Goal: Transaction & Acquisition: Subscribe to service/newsletter

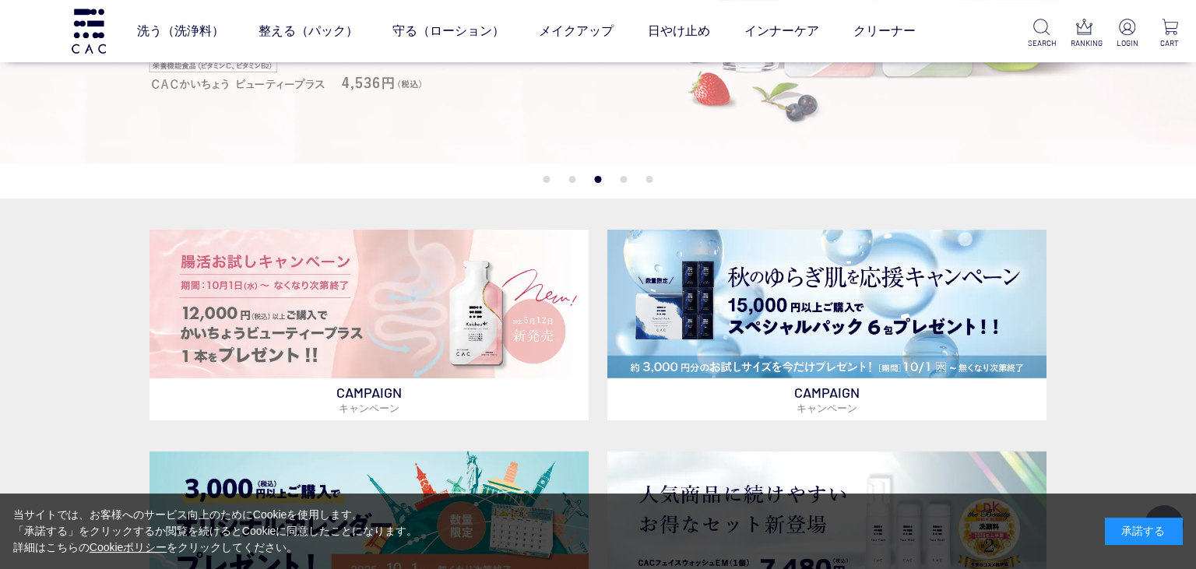
scroll to position [336, 0]
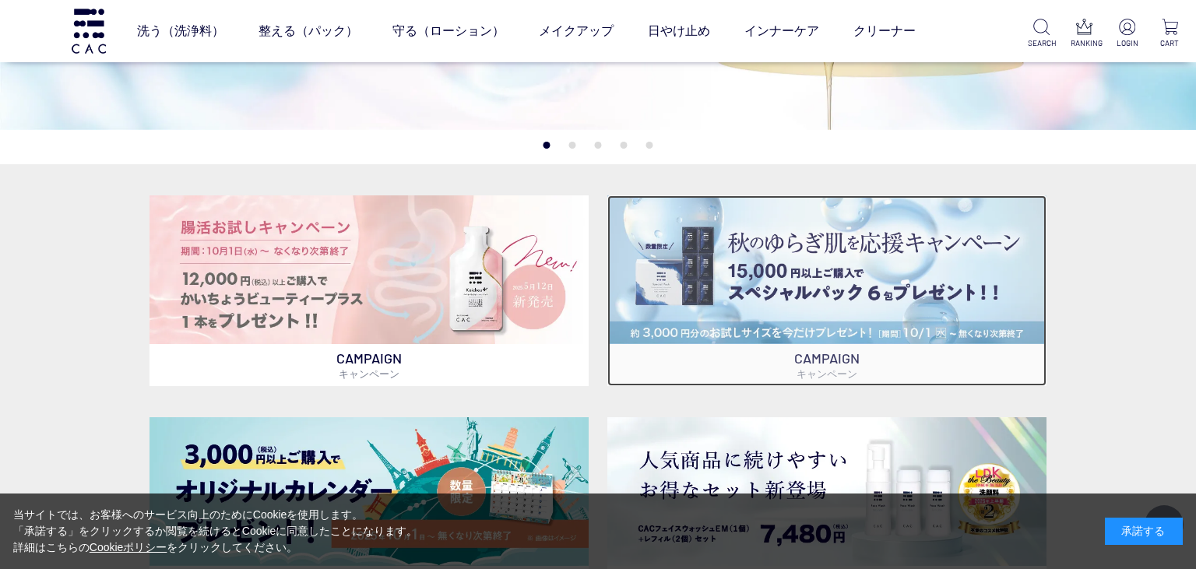
click at [827, 279] on img at bounding box center [827, 269] width 439 height 149
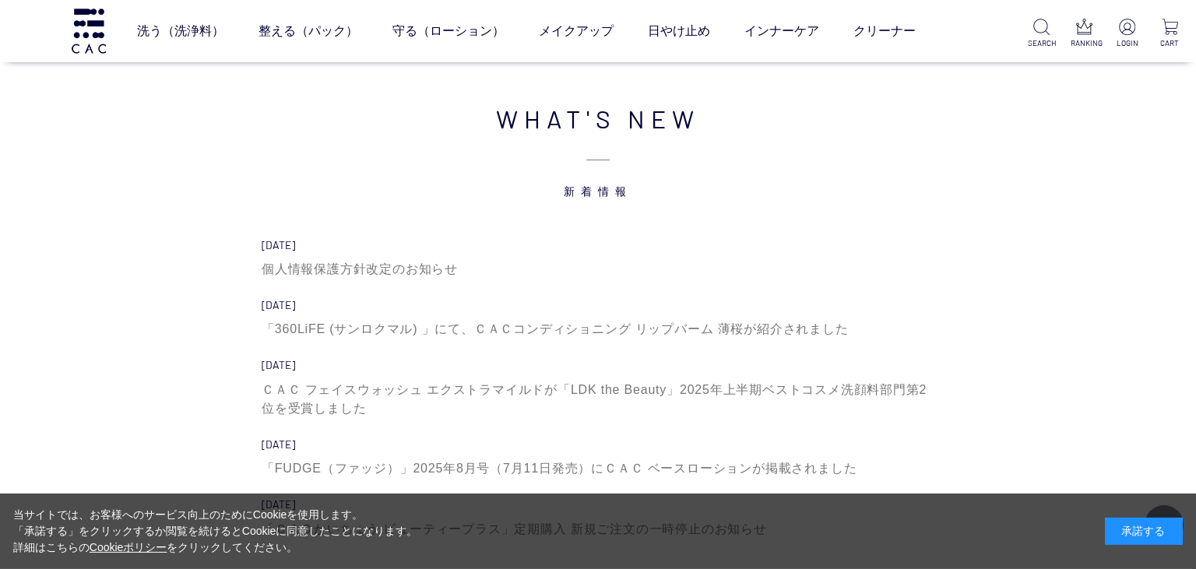
scroll to position [5271, 0]
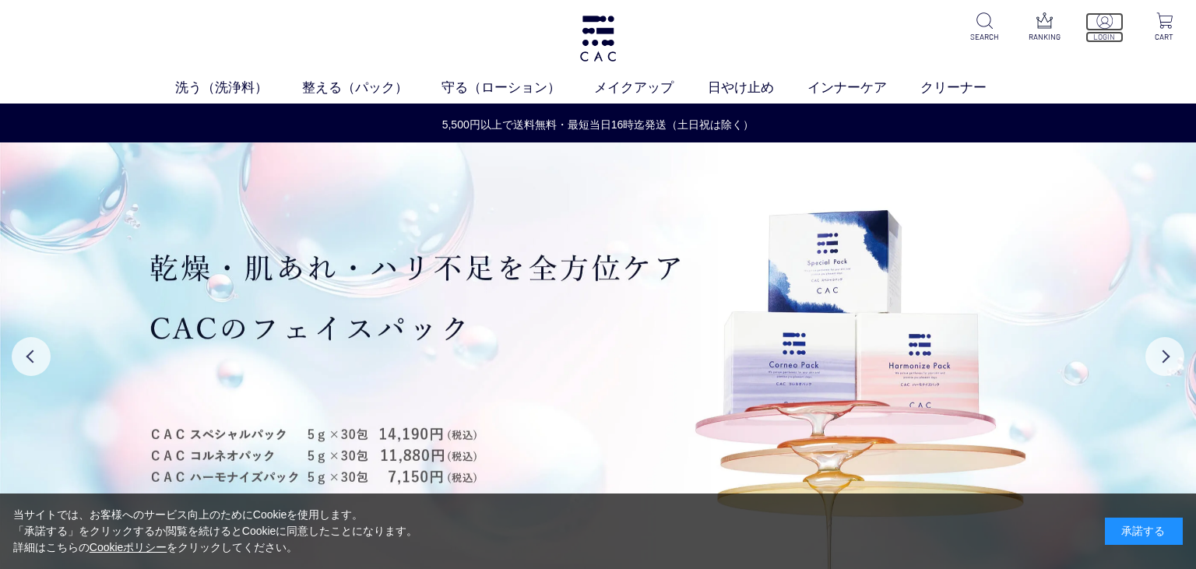
click at [1105, 26] on img at bounding box center [1105, 20] width 16 height 16
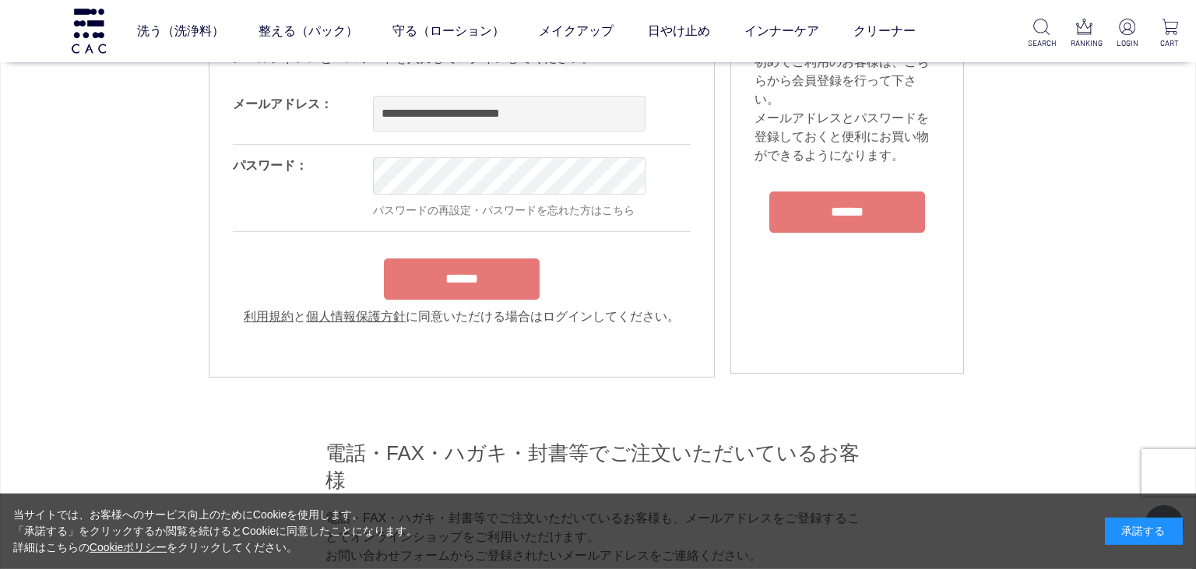
scroll to position [112, 0]
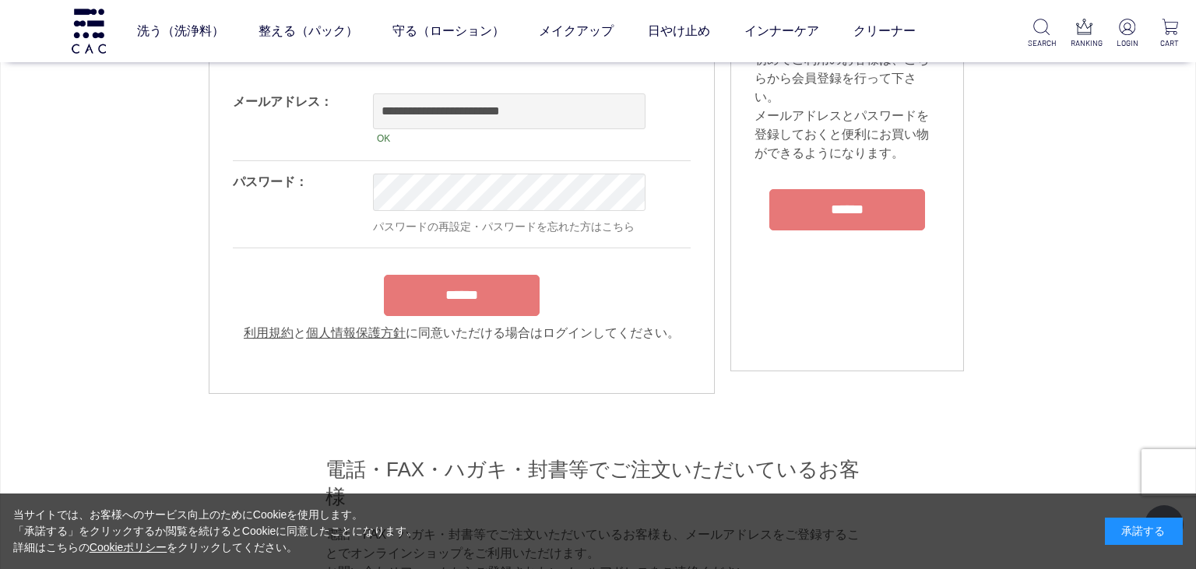
click at [481, 286] on input "******" at bounding box center [462, 295] width 156 height 41
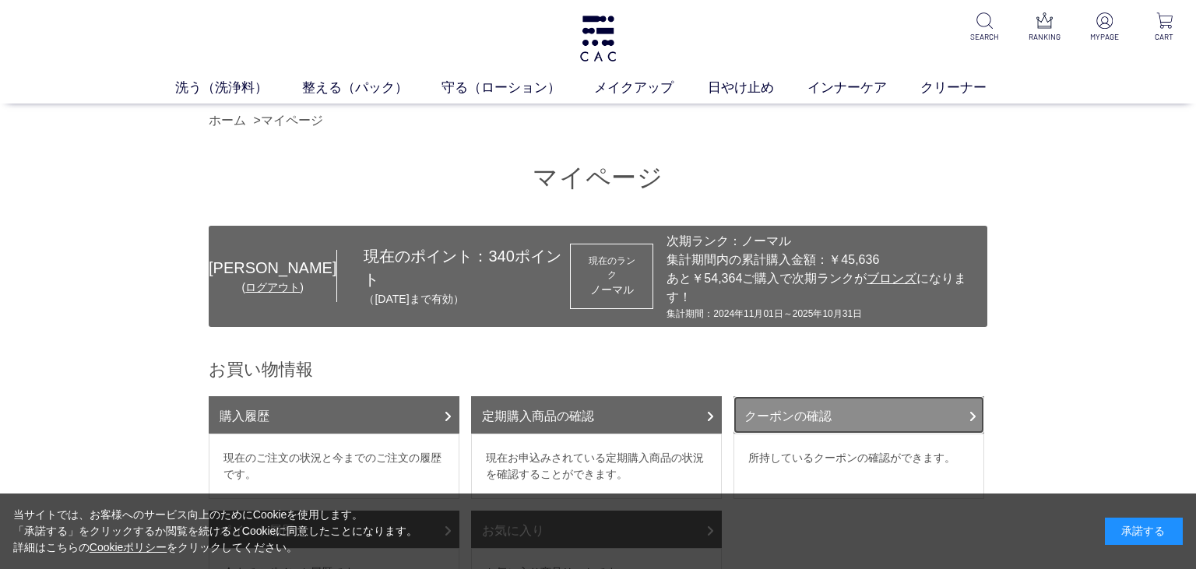
click at [802, 400] on link "クーポンの確認" at bounding box center [859, 414] width 251 height 37
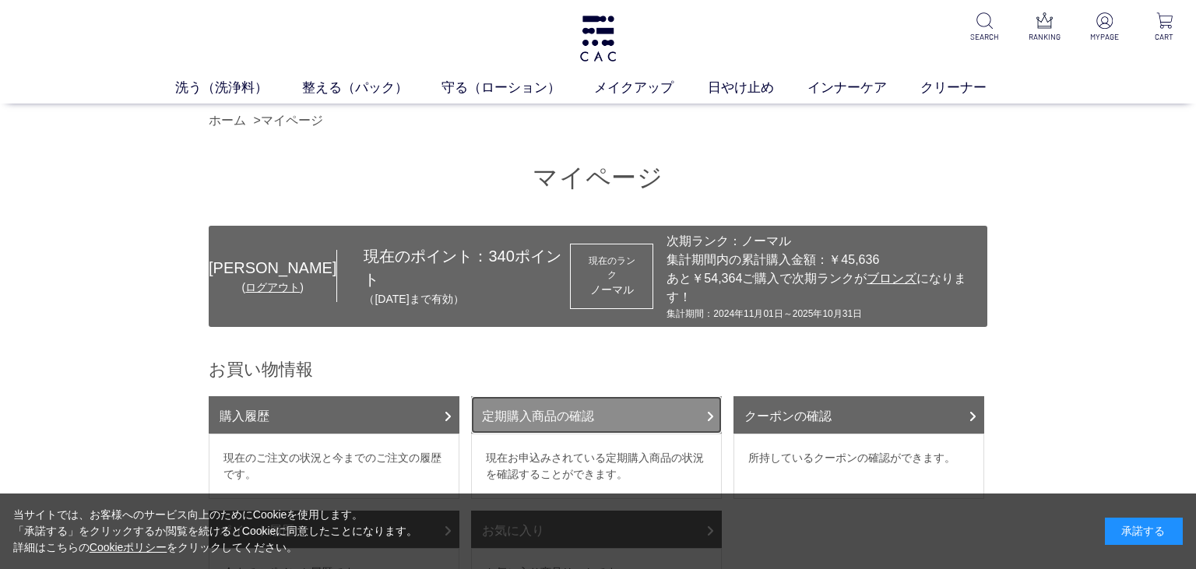
click at [584, 396] on link "定期購入商品の確認" at bounding box center [596, 414] width 251 height 37
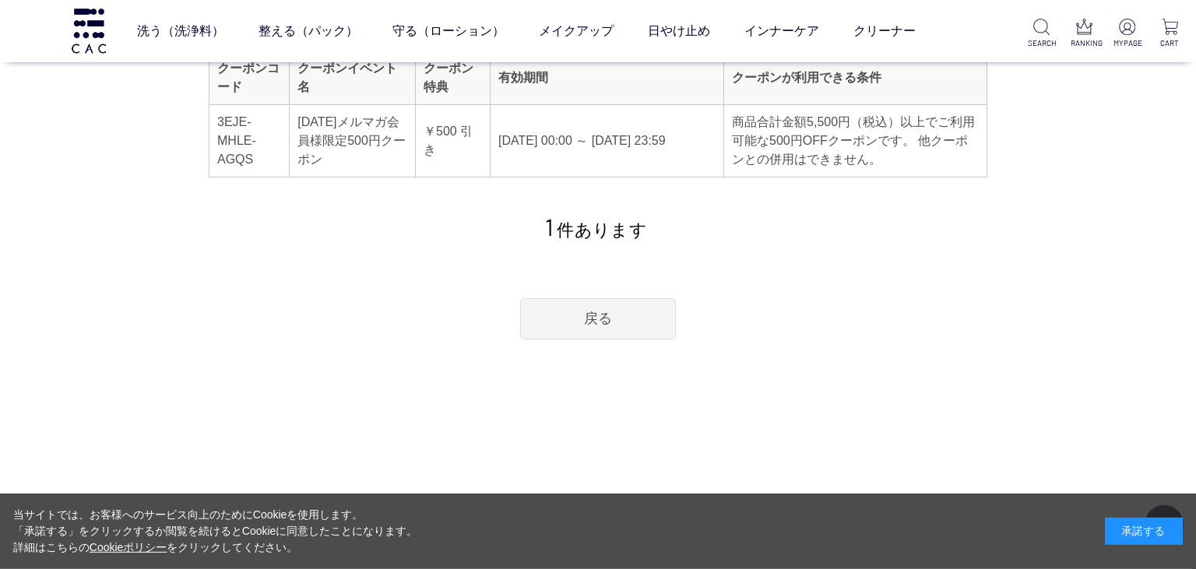
scroll to position [224, 0]
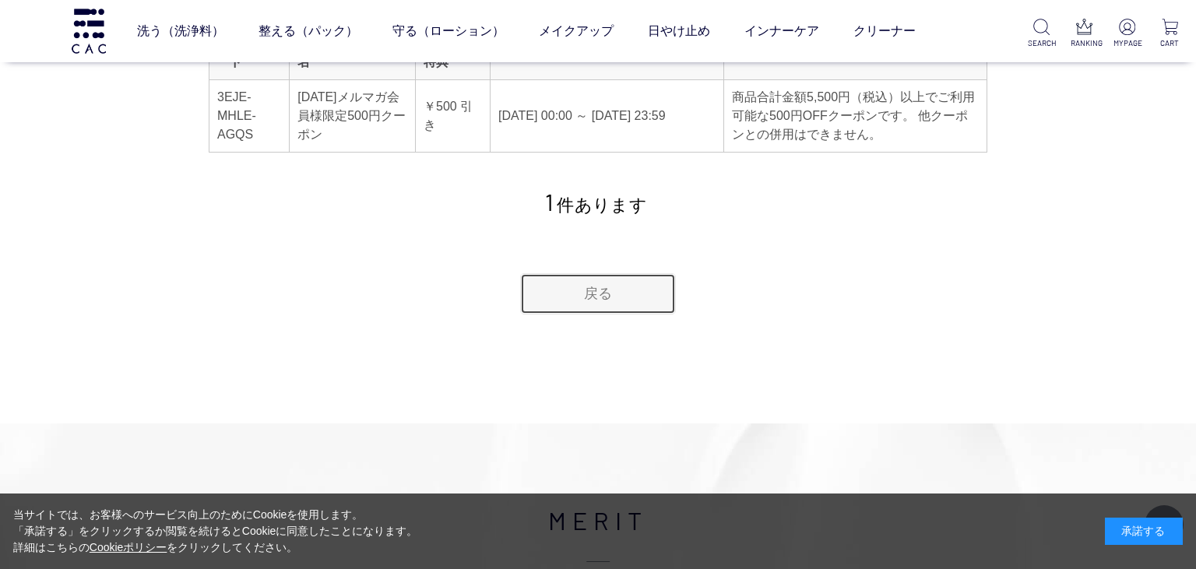
click at [600, 285] on link "戻る" at bounding box center [598, 293] width 156 height 41
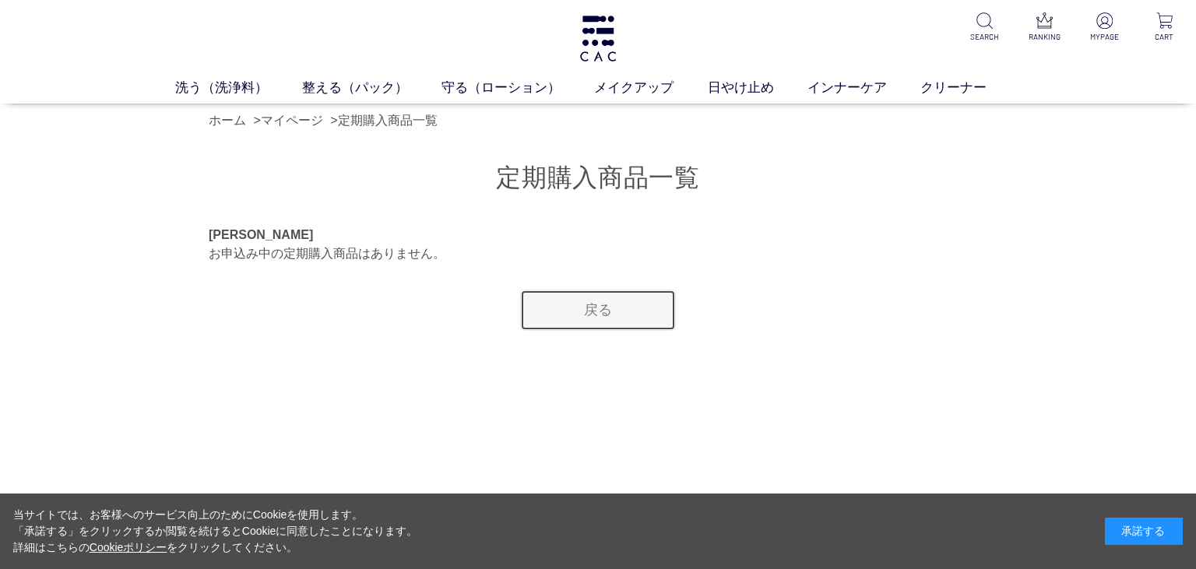
click at [603, 307] on link "戻る" at bounding box center [598, 310] width 156 height 41
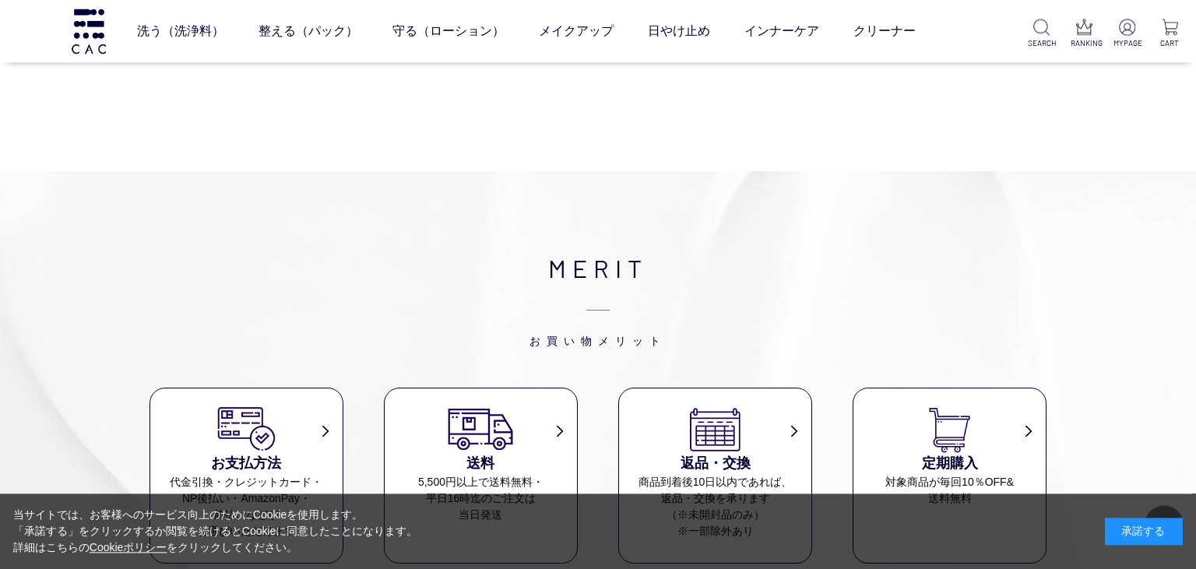
scroll to position [1122, 0]
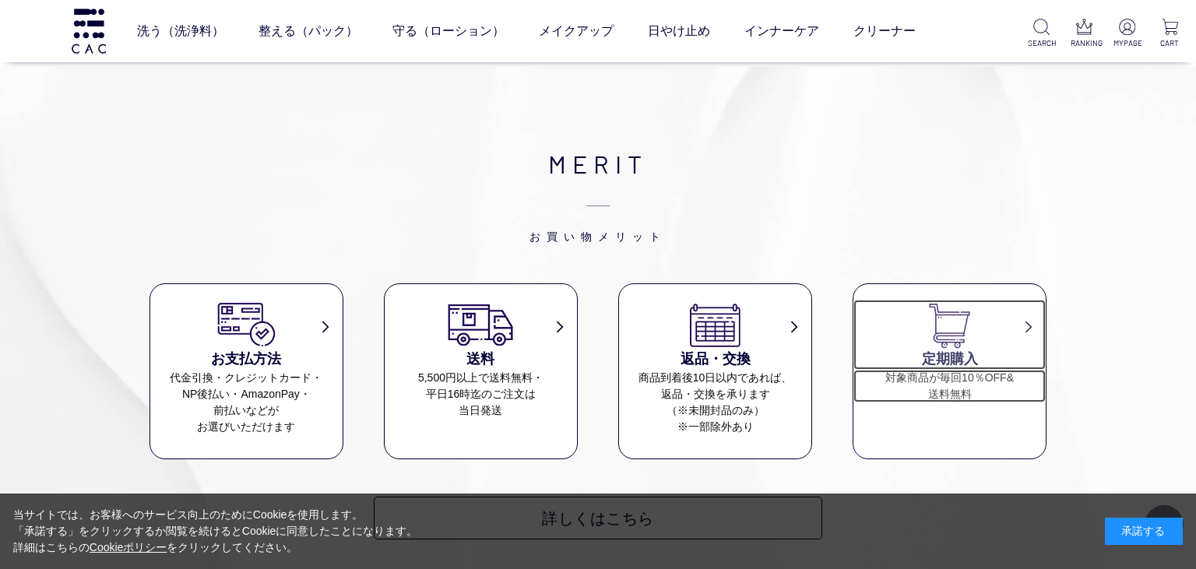
click at [960, 349] on h3 "定期購入" at bounding box center [950, 359] width 192 height 21
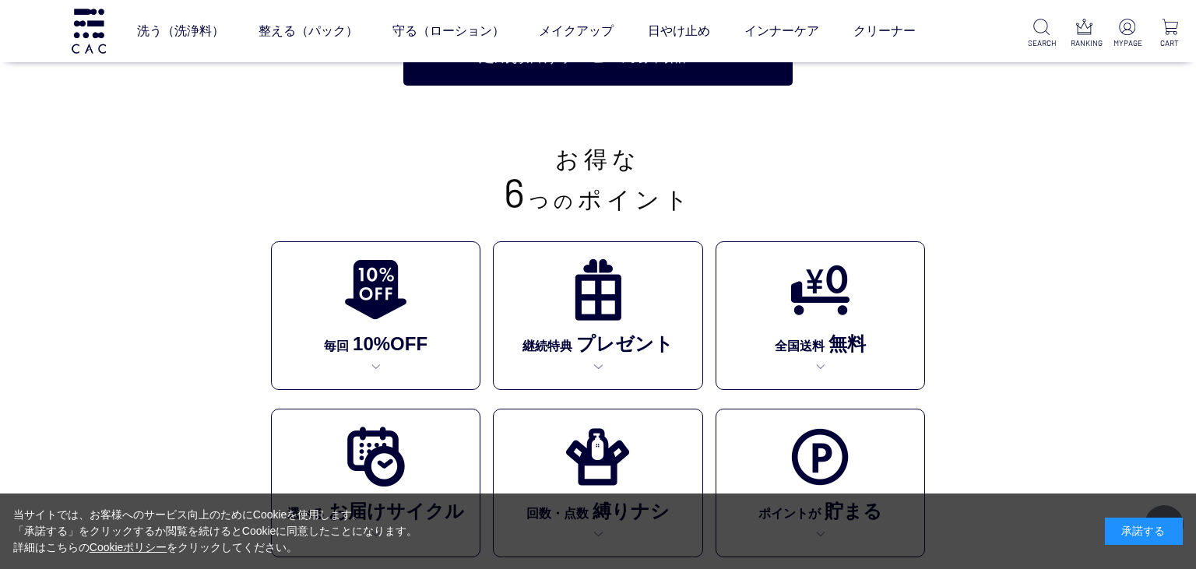
scroll to position [336, 0]
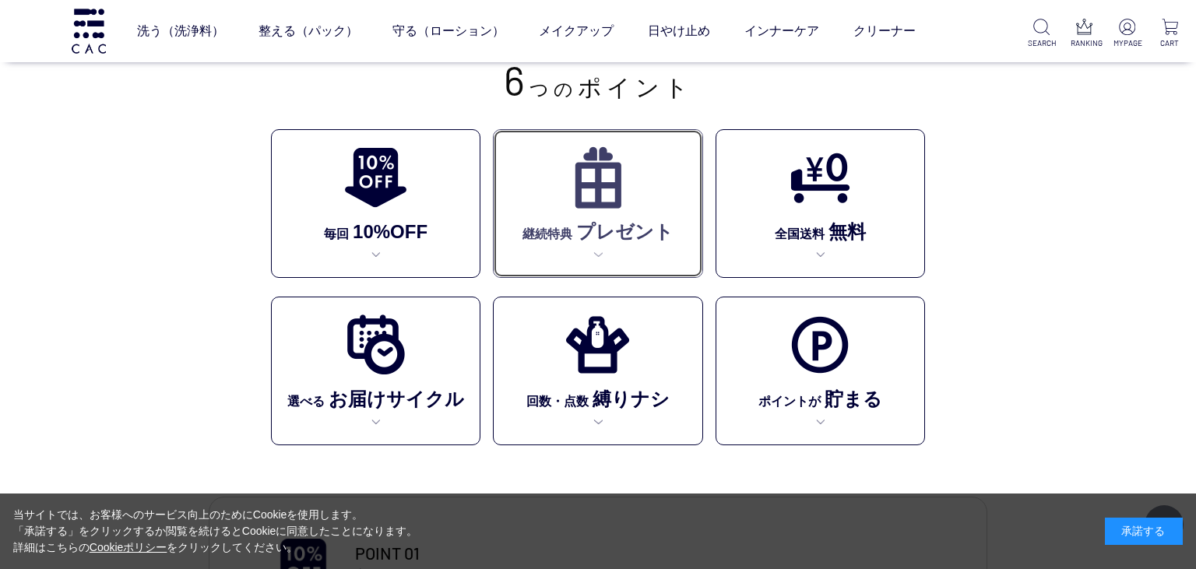
click at [617, 207] on img at bounding box center [598, 178] width 64 height 64
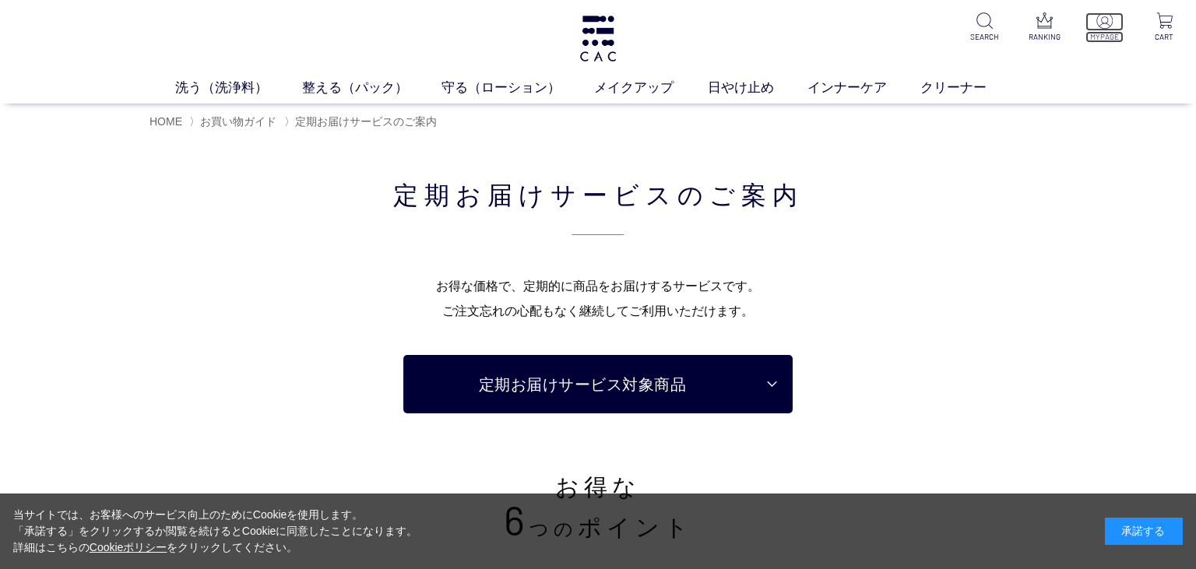
click at [1098, 29] on img at bounding box center [1105, 20] width 16 height 16
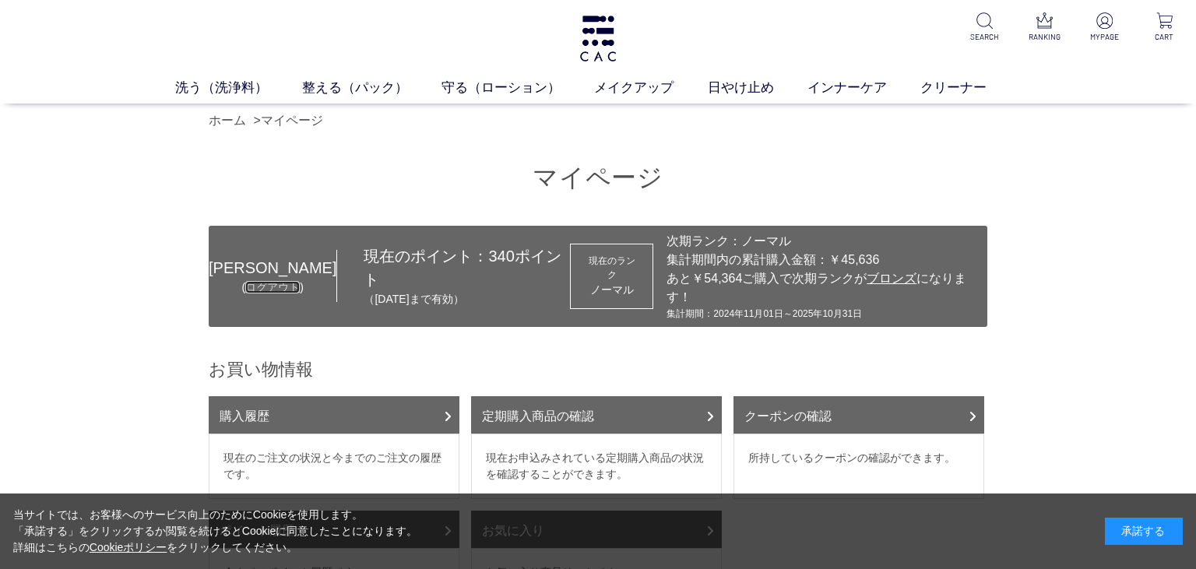
click at [248, 281] on link "ログアウト" at bounding box center [272, 287] width 55 height 12
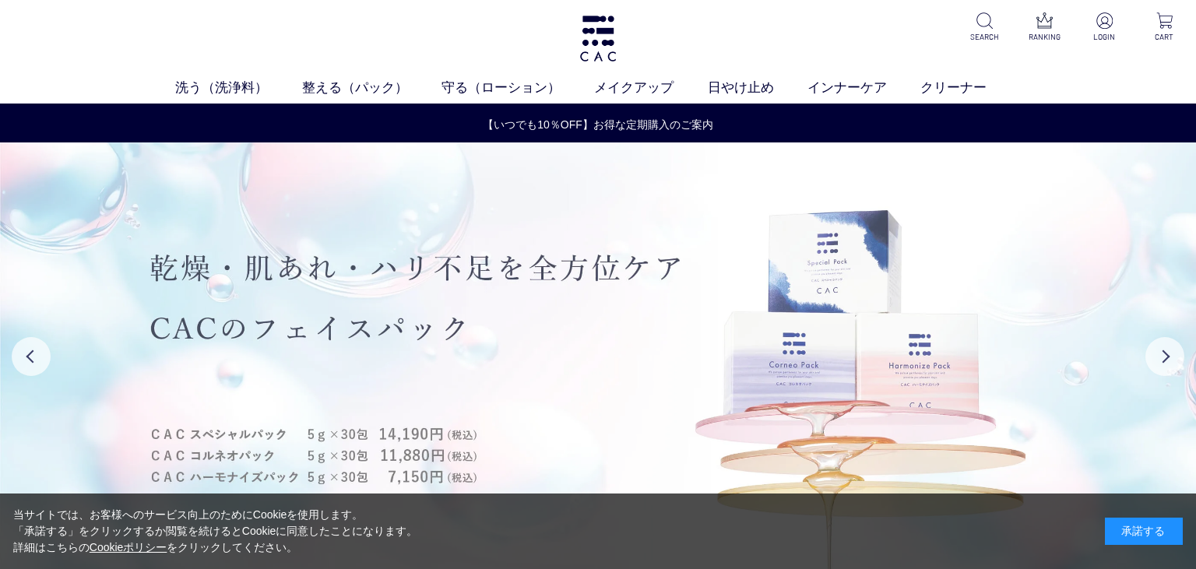
scroll to position [112, 0]
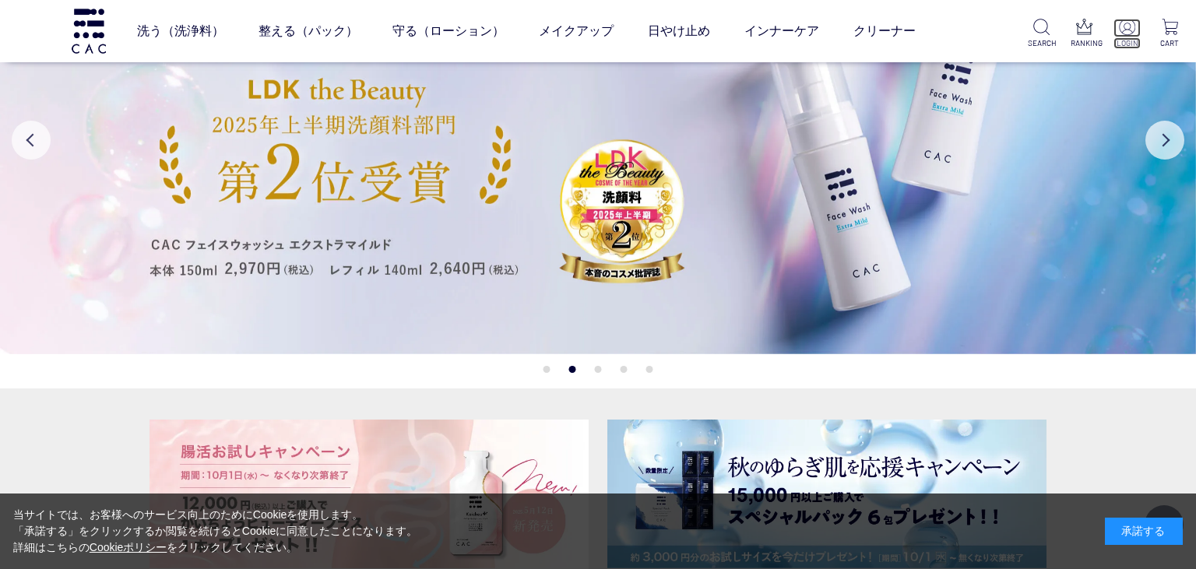
click at [1125, 36] on p at bounding box center [1127, 28] width 27 height 19
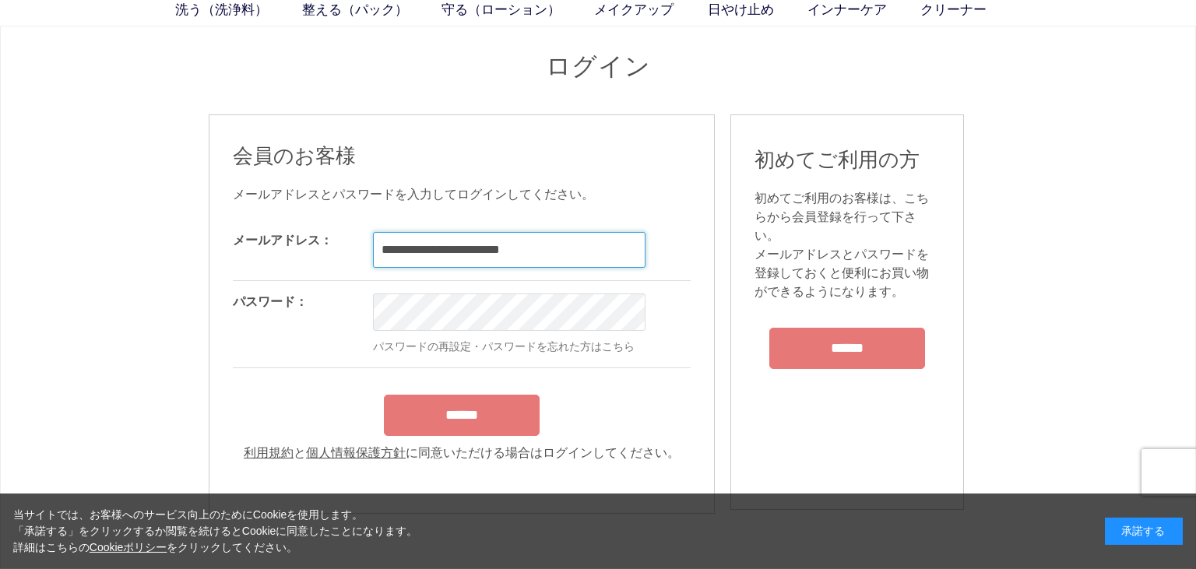
scroll to position [112, 0]
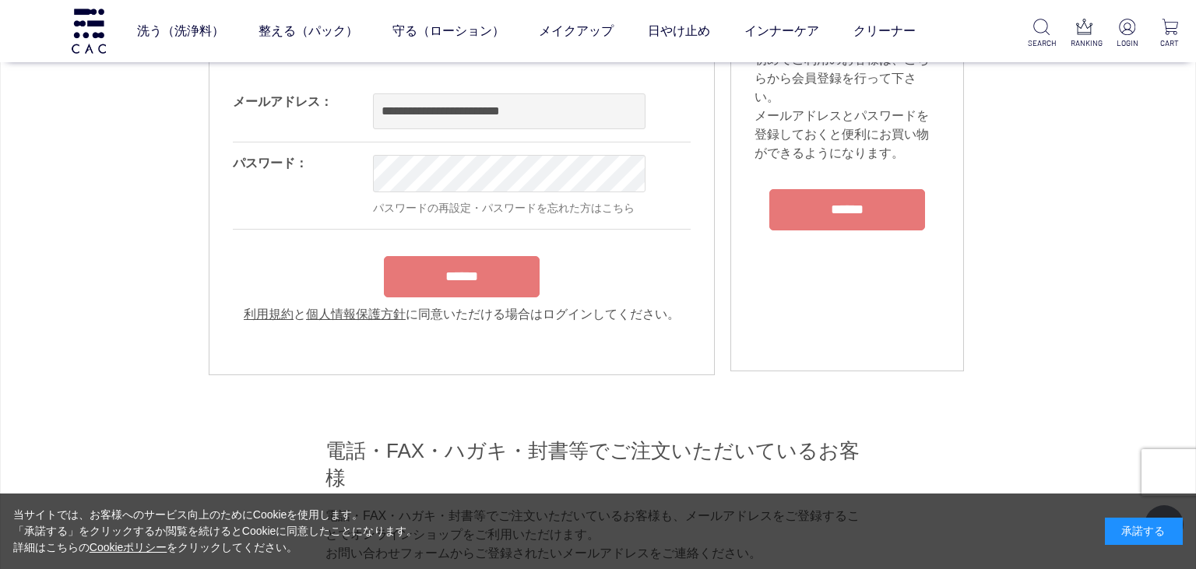
click at [482, 283] on input "******" at bounding box center [462, 276] width 156 height 41
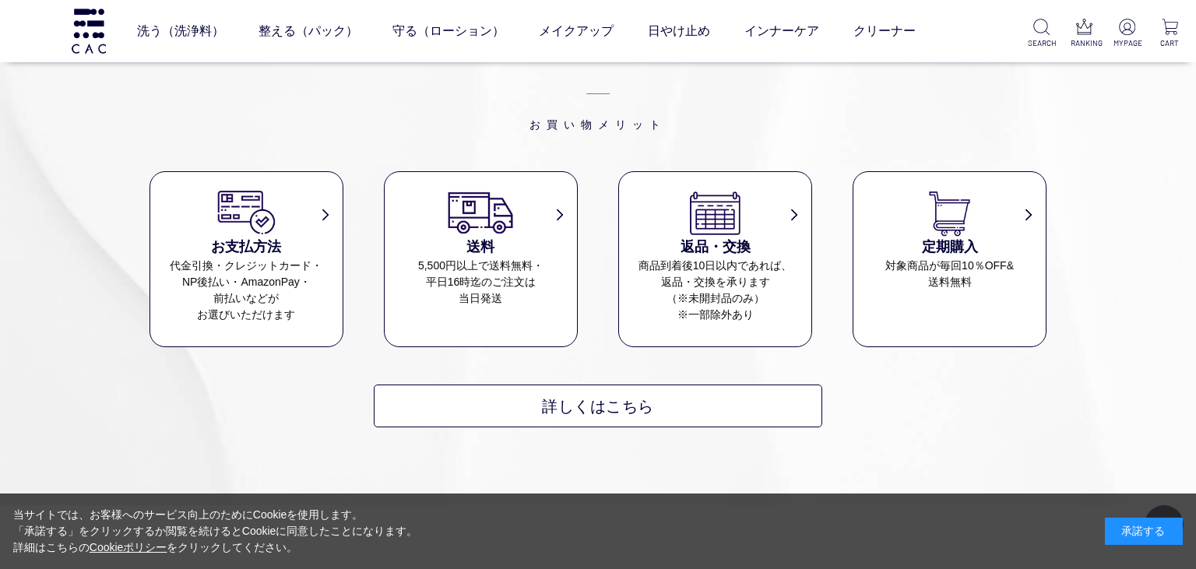
scroll to position [1346, 0]
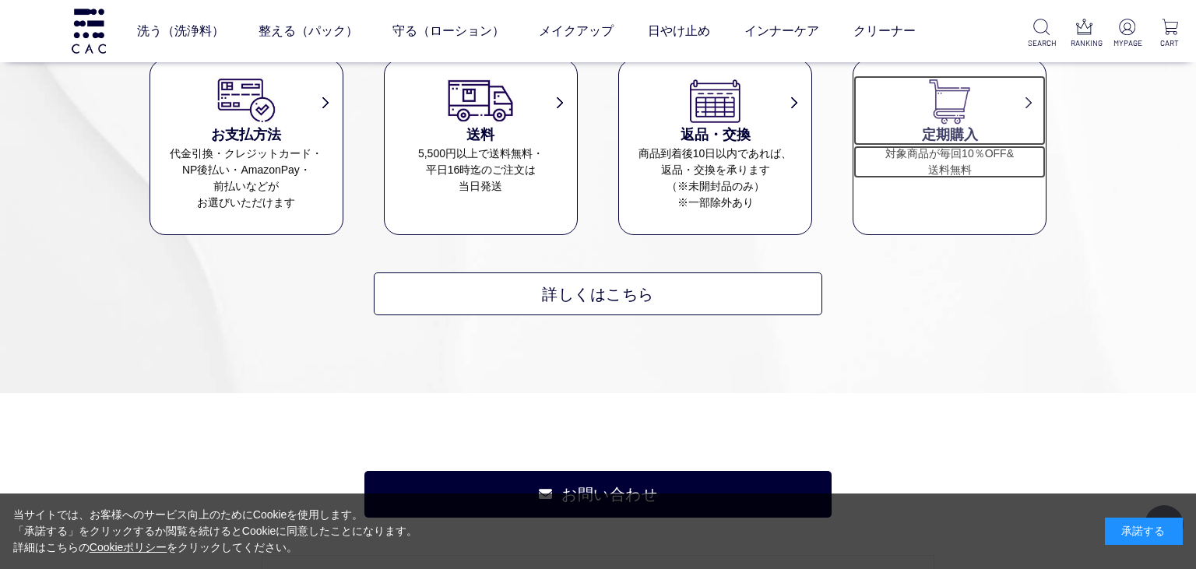
click at [958, 125] on h3 "定期購入" at bounding box center [950, 135] width 192 height 21
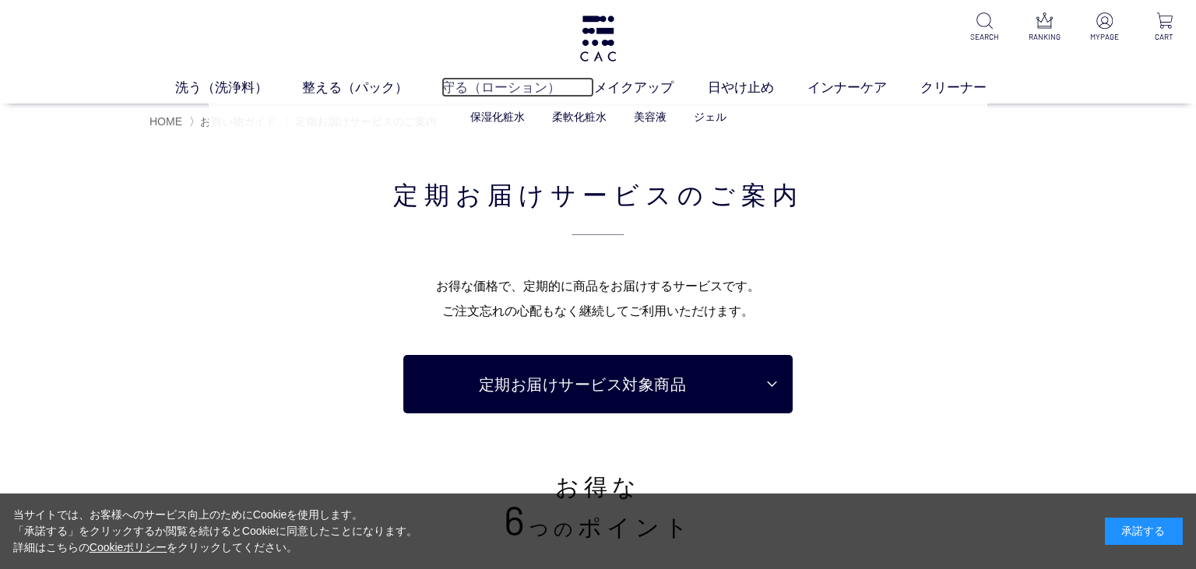
click at [516, 86] on link "守る（ローション）" at bounding box center [518, 87] width 153 height 20
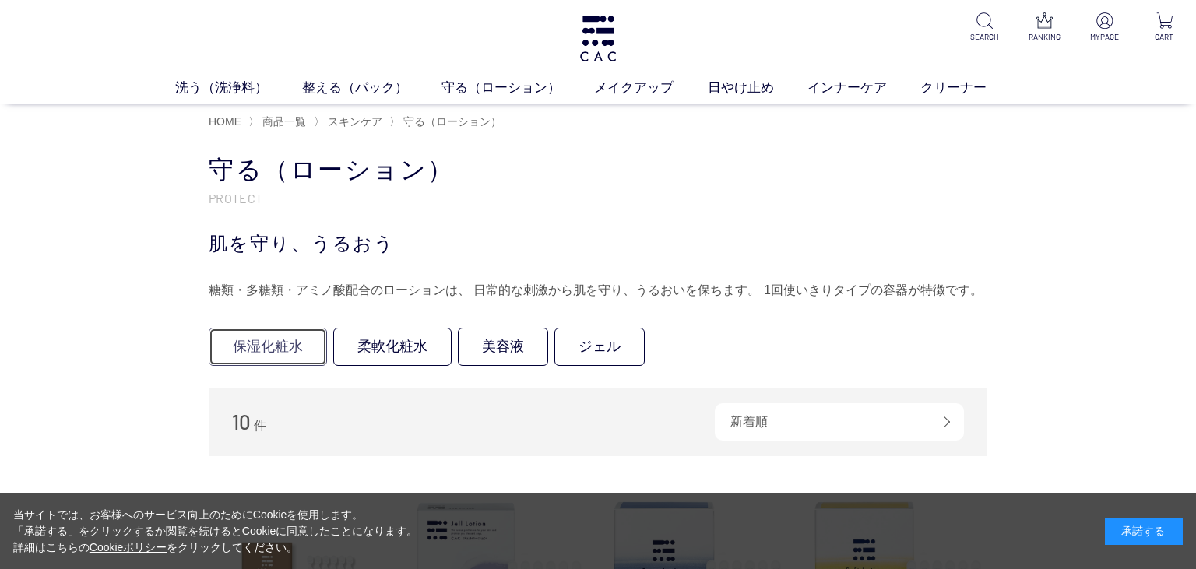
click at [297, 346] on link "保湿化粧水" at bounding box center [268, 347] width 118 height 38
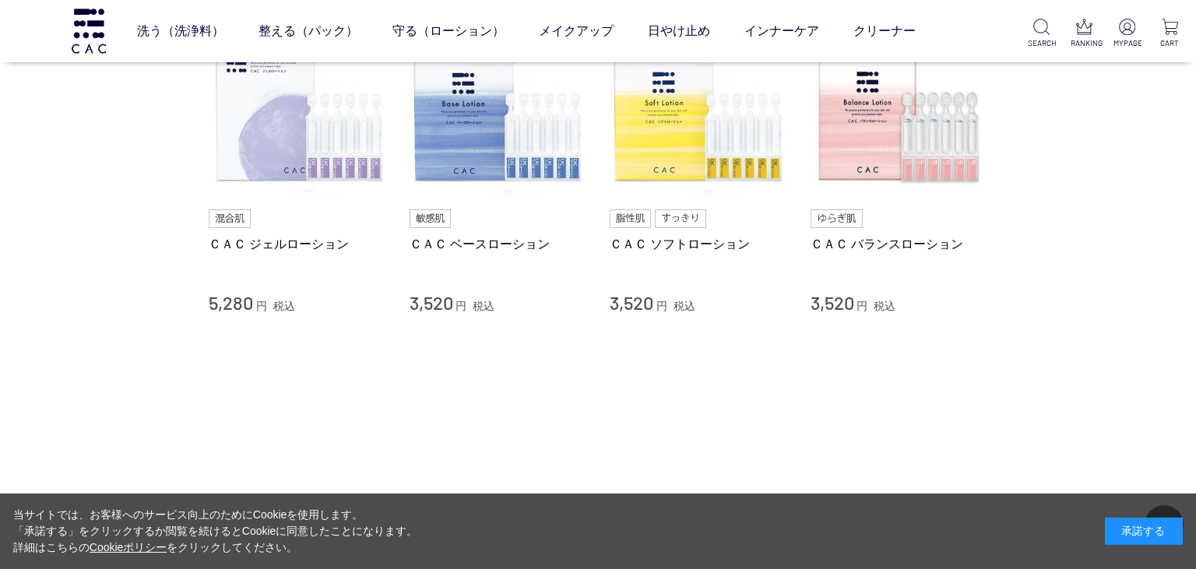
scroll to position [224, 0]
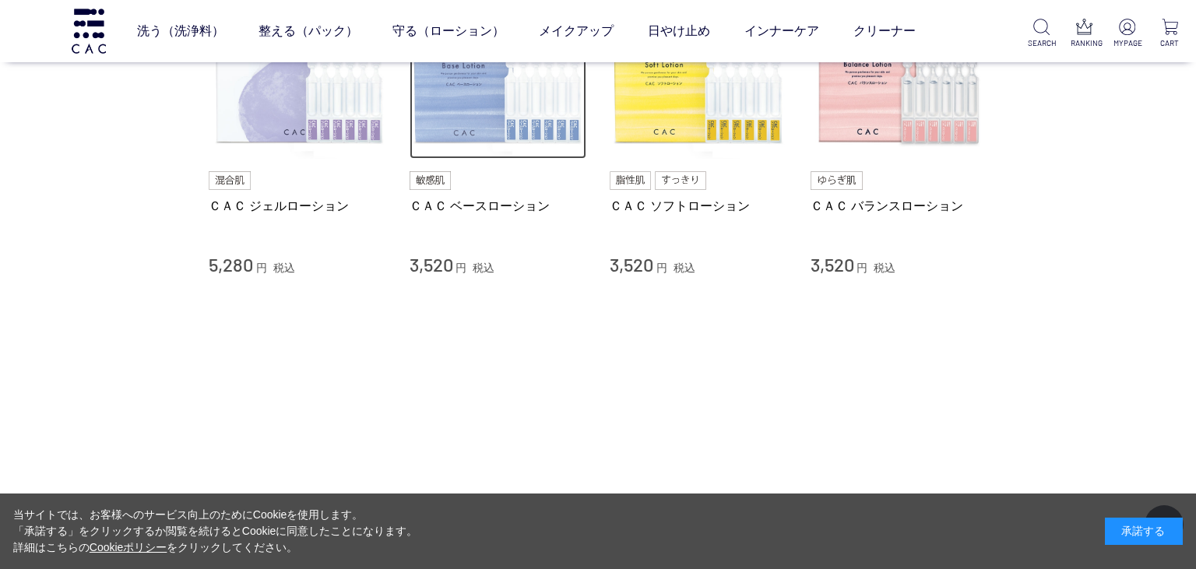
click at [491, 122] on img at bounding box center [499, 71] width 178 height 178
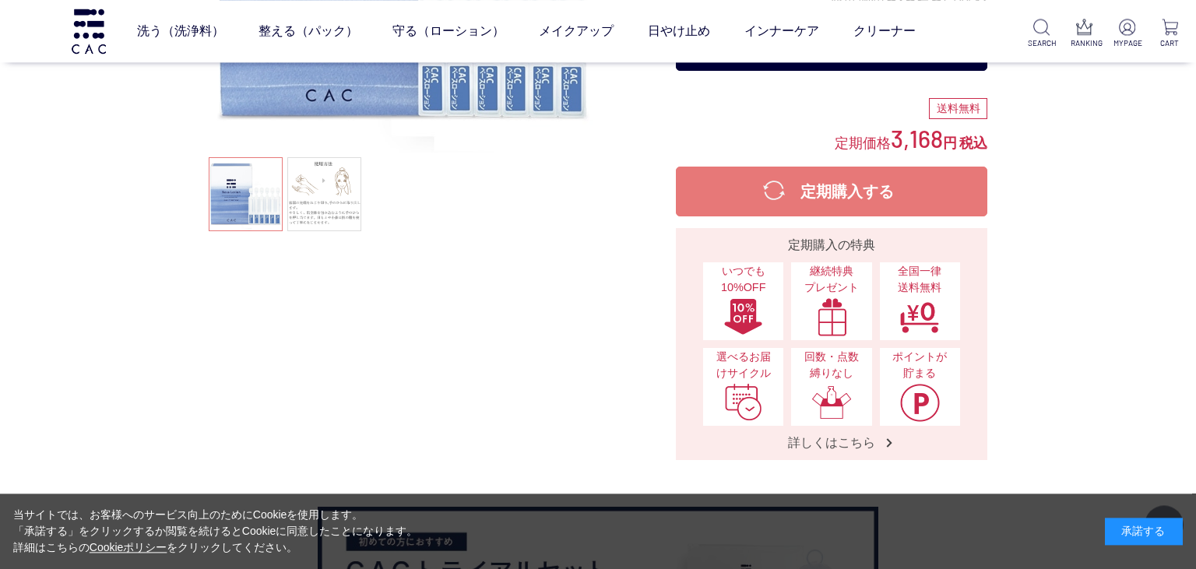
scroll to position [336, 0]
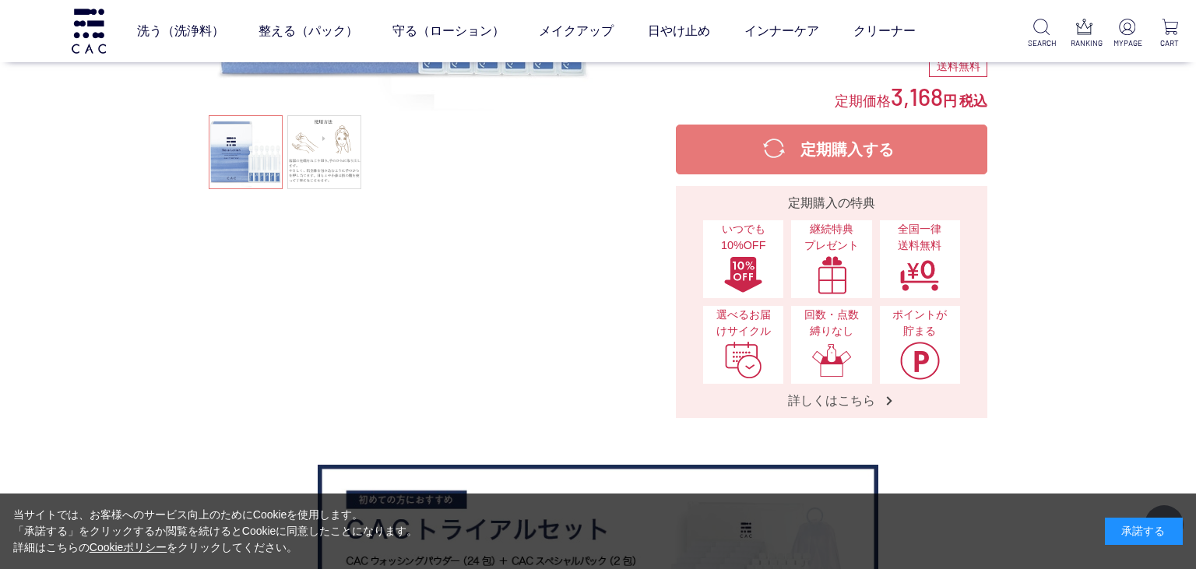
click at [852, 153] on button "定期購入する" at bounding box center [832, 150] width 312 height 50
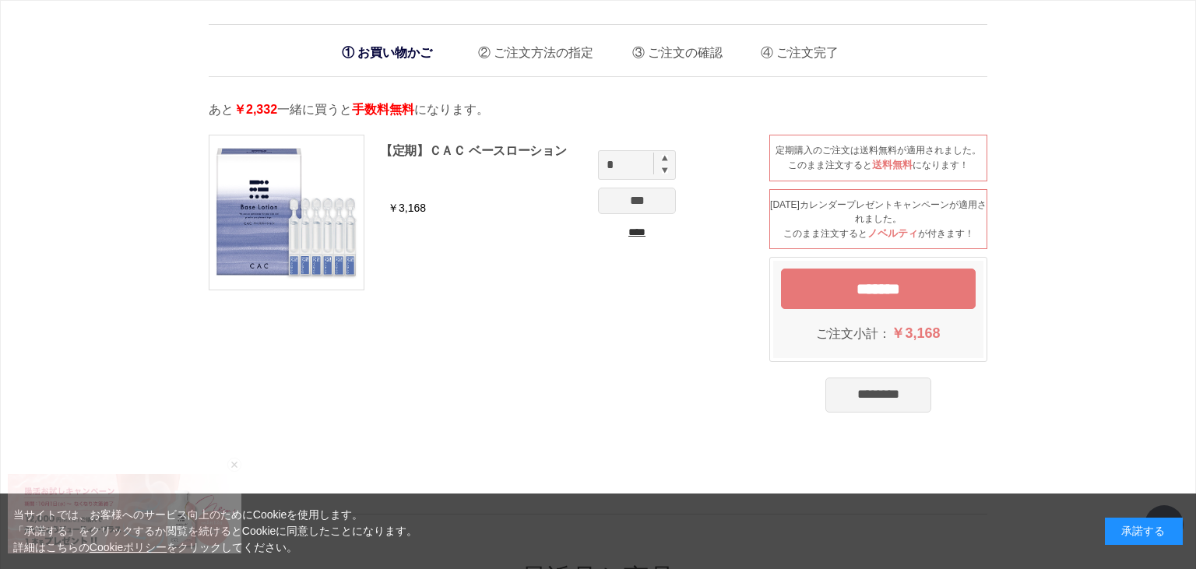
click at [642, 238] on input "****" at bounding box center [637, 232] width 78 height 16
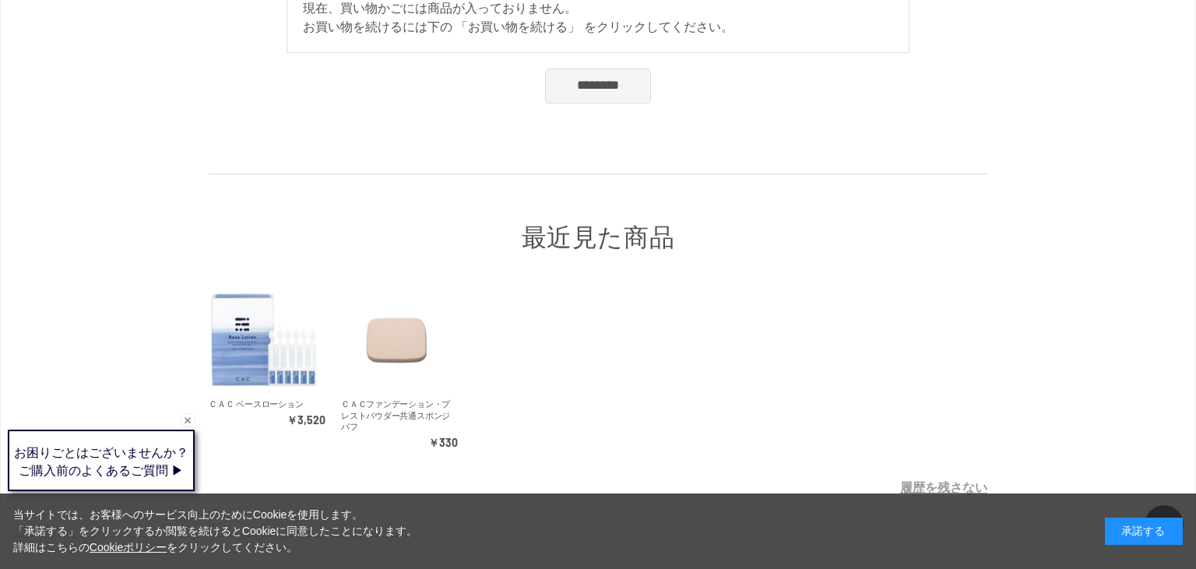
scroll to position [234, 0]
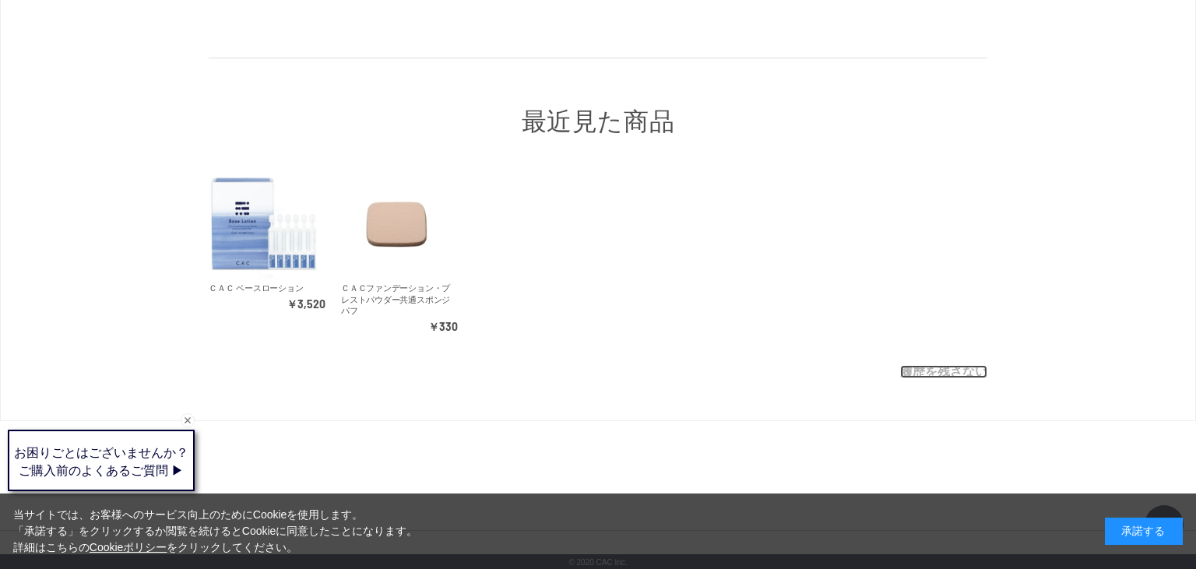
click at [960, 372] on link "履歴を残さない" at bounding box center [943, 371] width 87 height 13
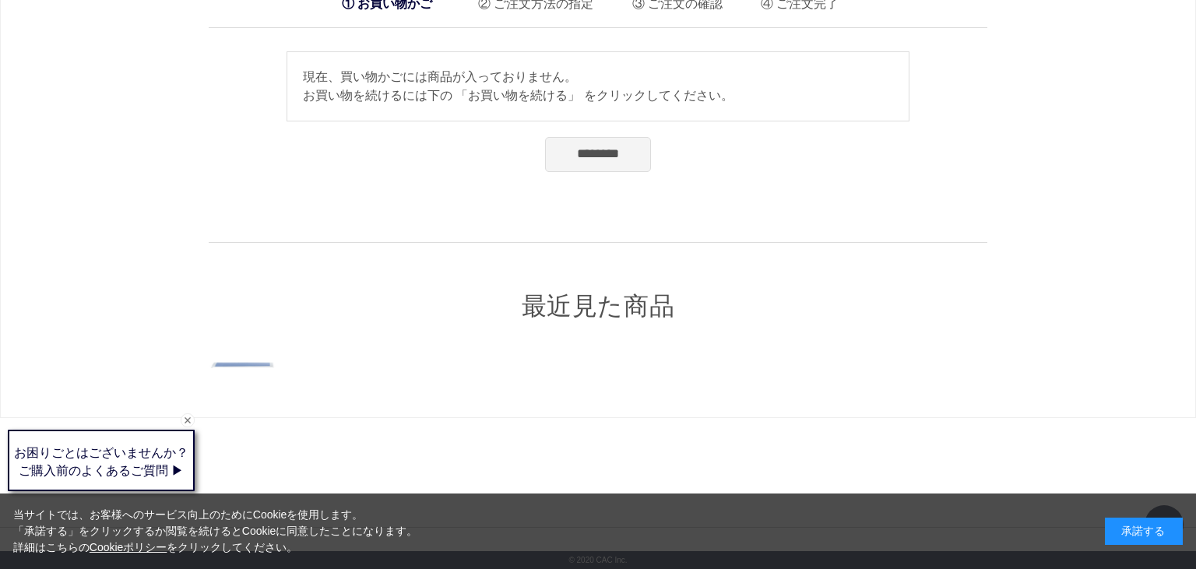
scroll to position [48, 0]
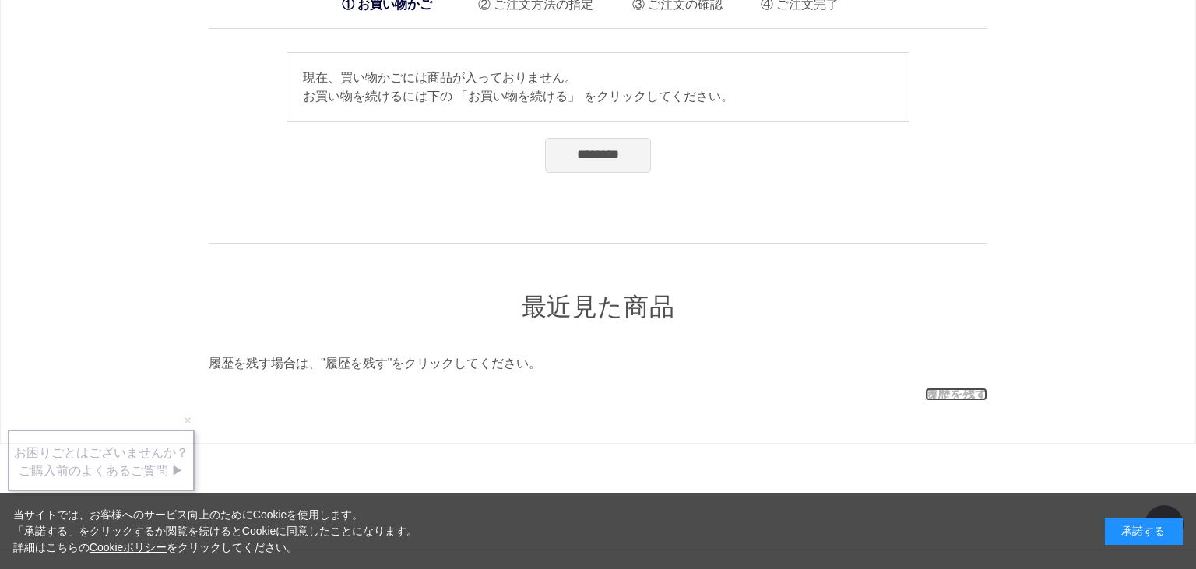
click at [946, 389] on link "履歴を残す" at bounding box center [956, 394] width 62 height 13
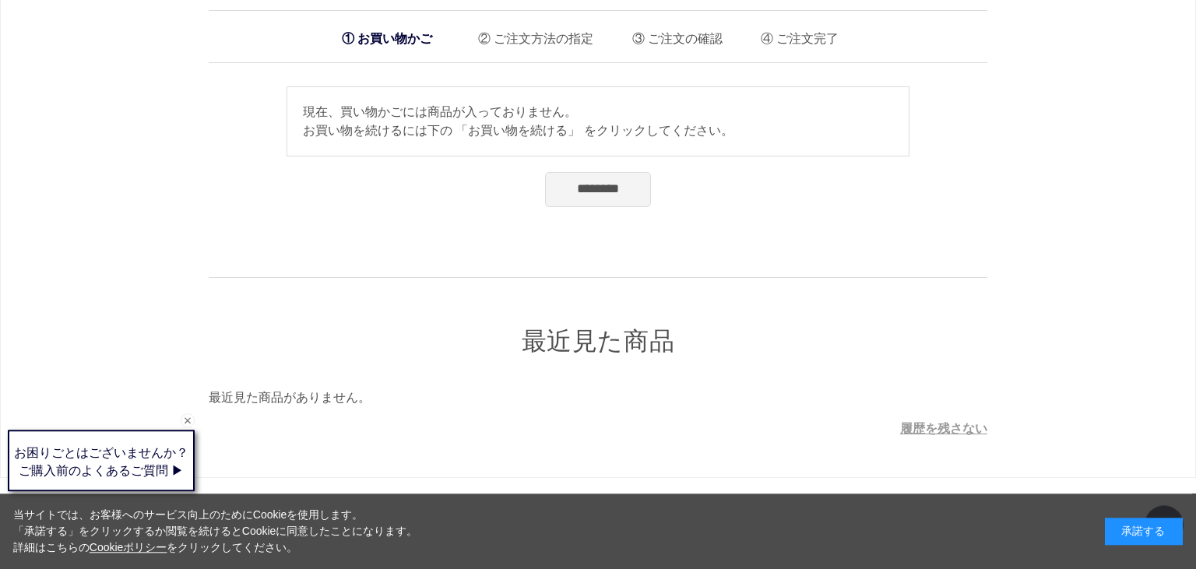
scroll to position [0, 0]
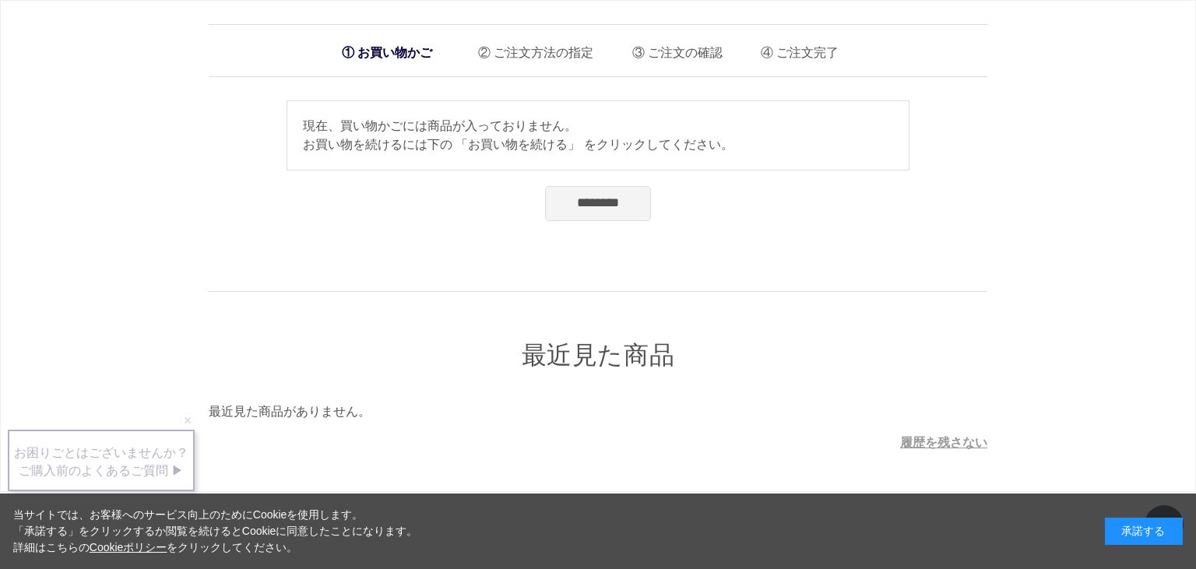
click at [615, 213] on input "********" at bounding box center [598, 203] width 106 height 34
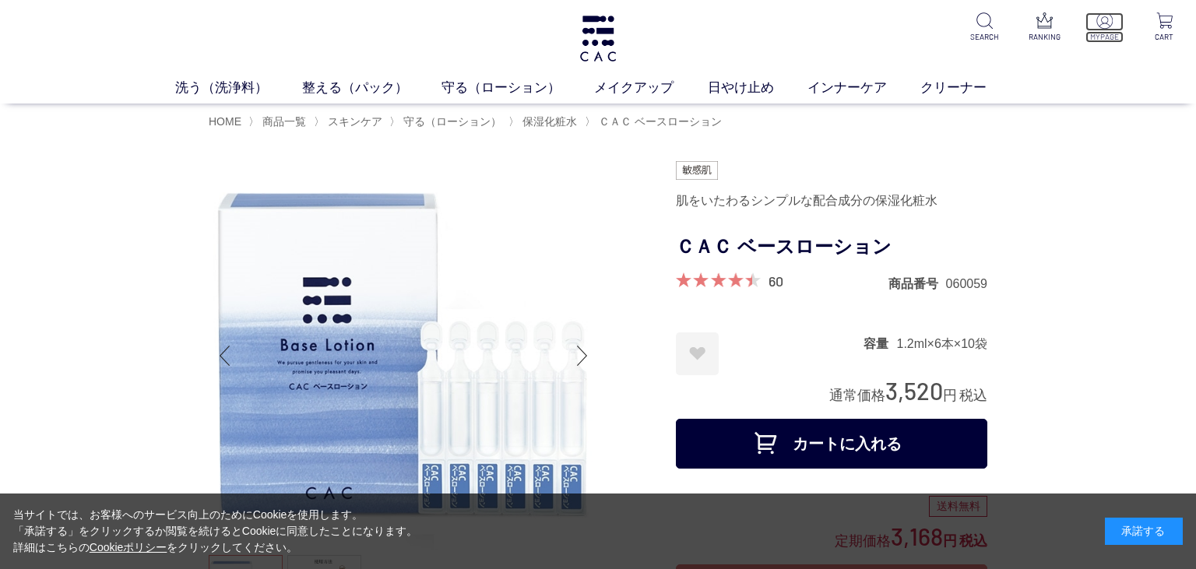
click at [1105, 27] on img at bounding box center [1105, 20] width 16 height 16
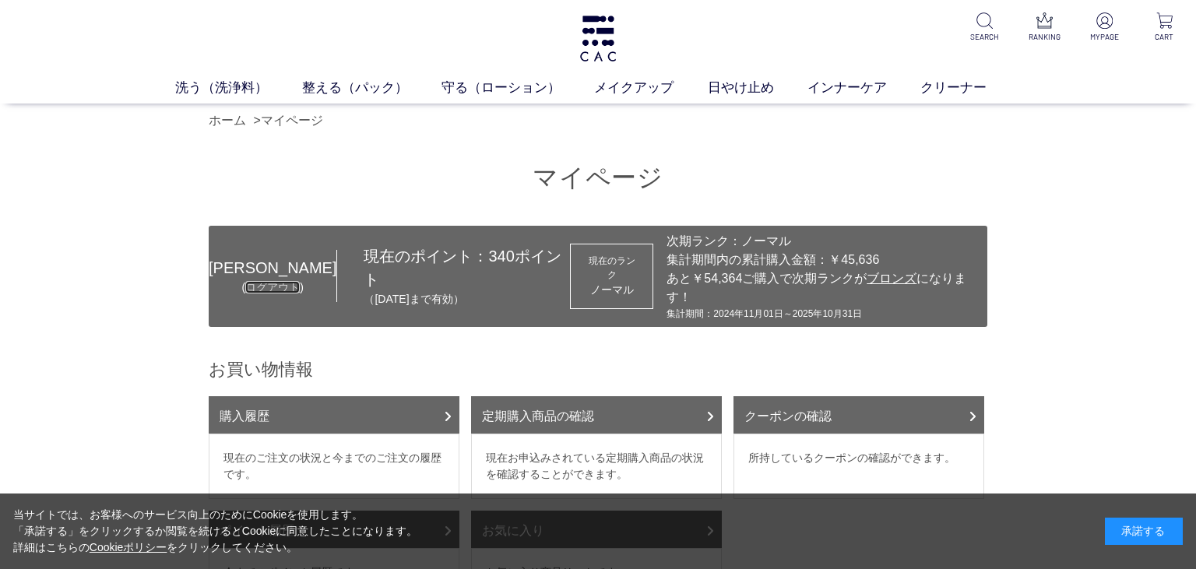
click at [251, 281] on link "ログアウト" at bounding box center [272, 287] width 55 height 12
